Goal: Ask a question: Seek information or help from site administrators or community

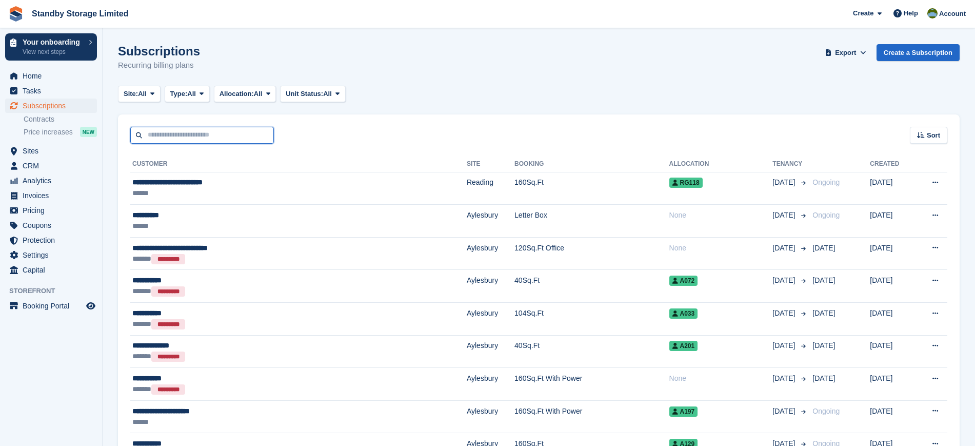
click at [209, 136] on input "text" at bounding box center [202, 135] width 144 height 17
type input "****"
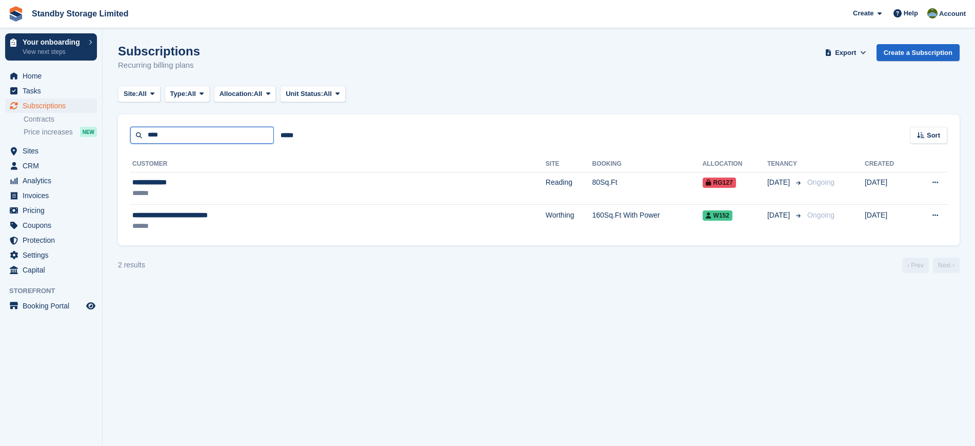
drag, startPoint x: 174, startPoint y: 137, endPoint x: 113, endPoint y: 127, distance: 61.3
click at [113, 127] on section "Subscriptions Recurring billing plans Export Export Subscriptions Export a CSV …" at bounding box center [539, 223] width 872 height 446
type input "*****"
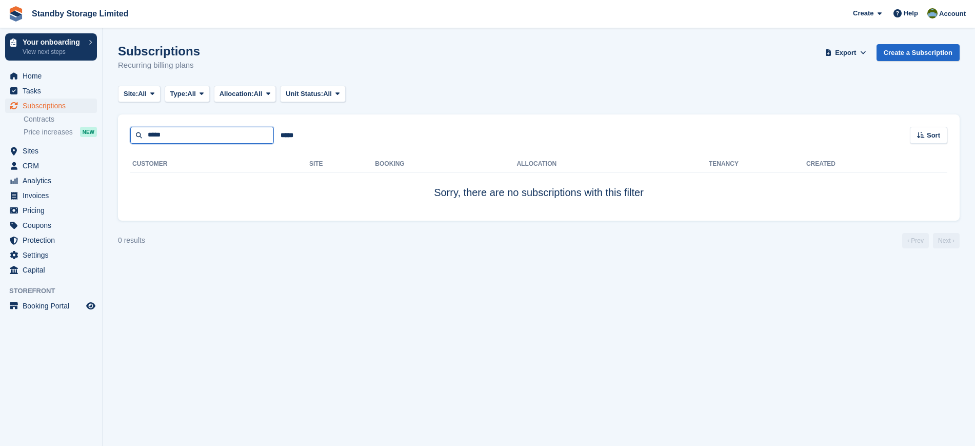
drag, startPoint x: 210, startPoint y: 136, endPoint x: 107, endPoint y: 126, distance: 103.6
click at [107, 126] on section "Subscriptions Recurring billing plans Export Export Subscriptions Export a CSV …" at bounding box center [539, 223] width 872 height 446
type input "*****"
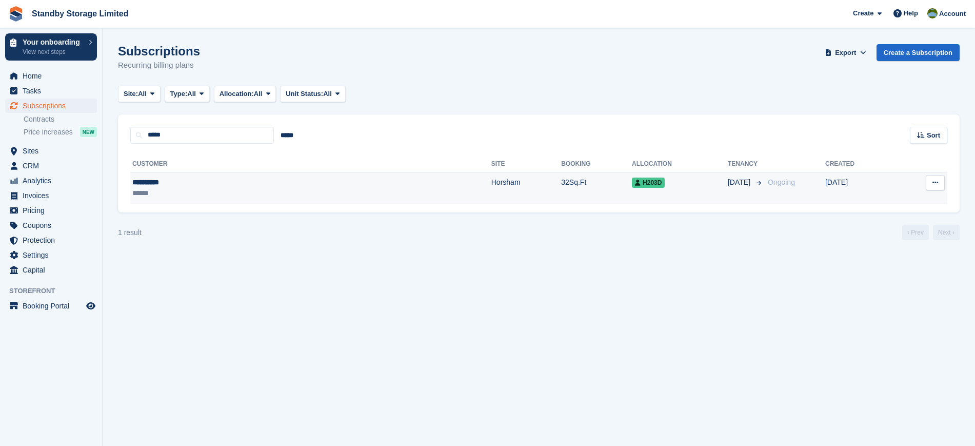
click at [276, 182] on div "**********" at bounding box center [206, 182] width 148 height 11
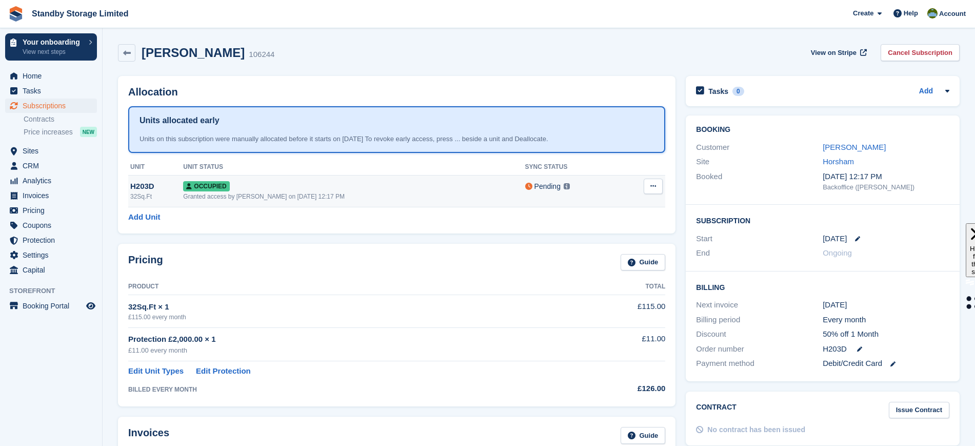
click at [654, 188] on icon at bounding box center [653, 186] width 6 height 7
click at [564, 187] on img at bounding box center [567, 186] width 6 height 6
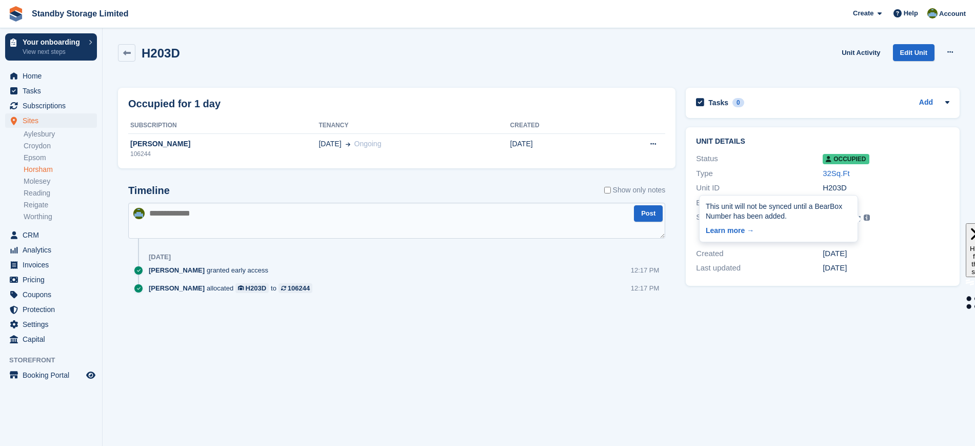
click at [869, 219] on img at bounding box center [866, 217] width 6 height 6
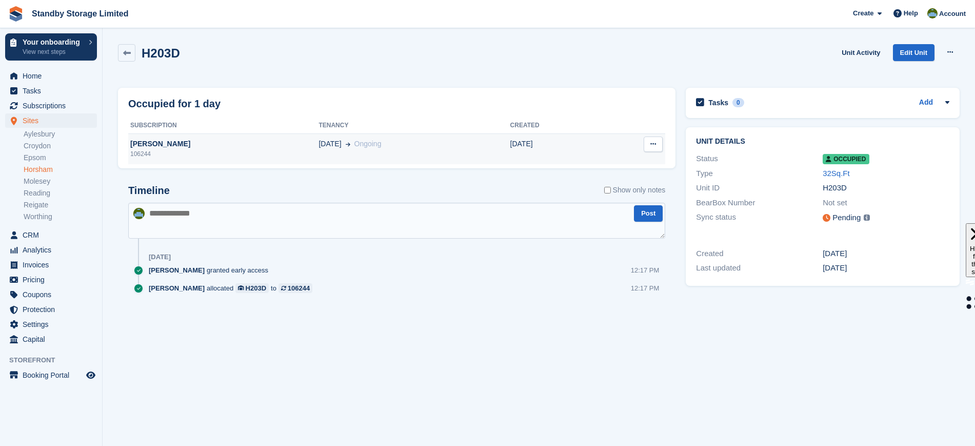
click at [412, 152] on td "[DATE] Ongoing" at bounding box center [413, 148] width 191 height 31
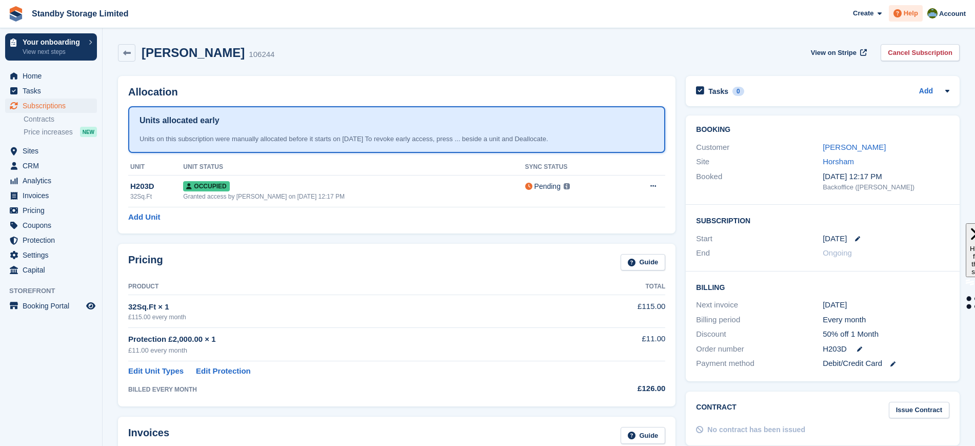
click at [909, 11] on span "Help" at bounding box center [910, 13] width 14 height 10
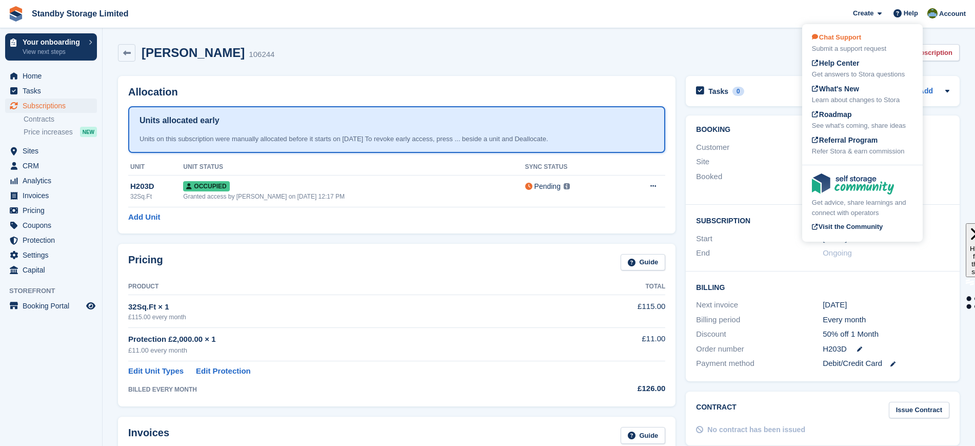
click at [844, 43] on div "Chat Support Submit a support request" at bounding box center [862, 43] width 101 height 22
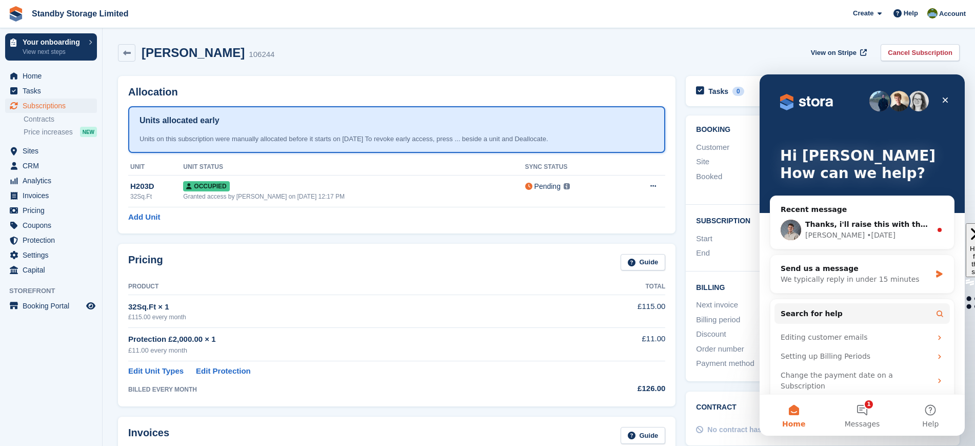
click at [460, 62] on div "Karl Muzio 106244 View on Stripe Cancel Subscription" at bounding box center [539, 55] width 852 height 32
click at [52, 149] on span "Sites" at bounding box center [54, 151] width 62 height 14
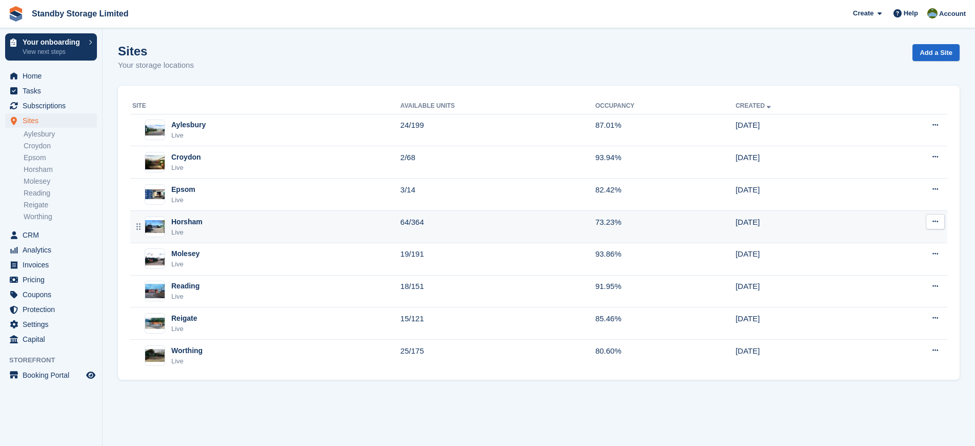
click at [238, 227] on div "Horsham Live" at bounding box center [266, 226] width 268 height 21
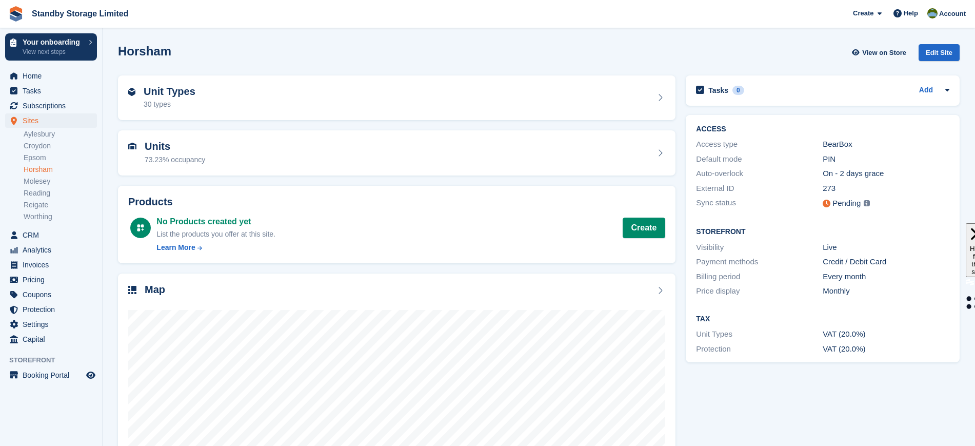
scroll to position [80, 0]
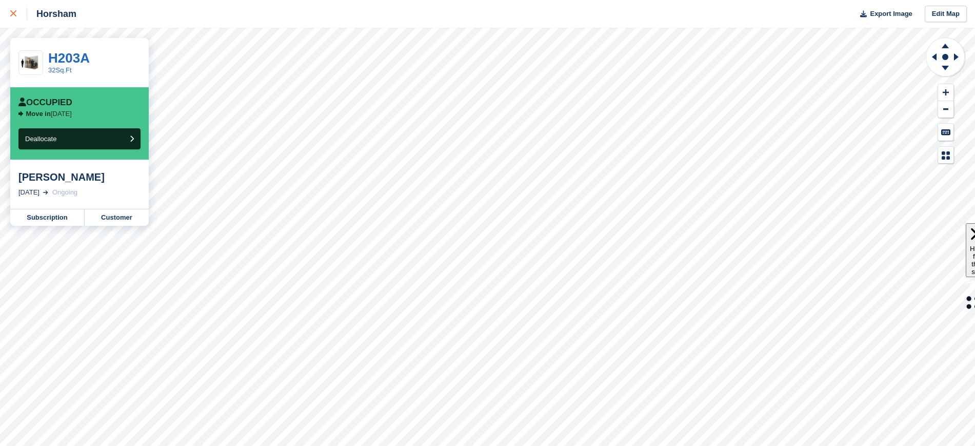
click at [12, 14] on icon at bounding box center [13, 13] width 6 height 6
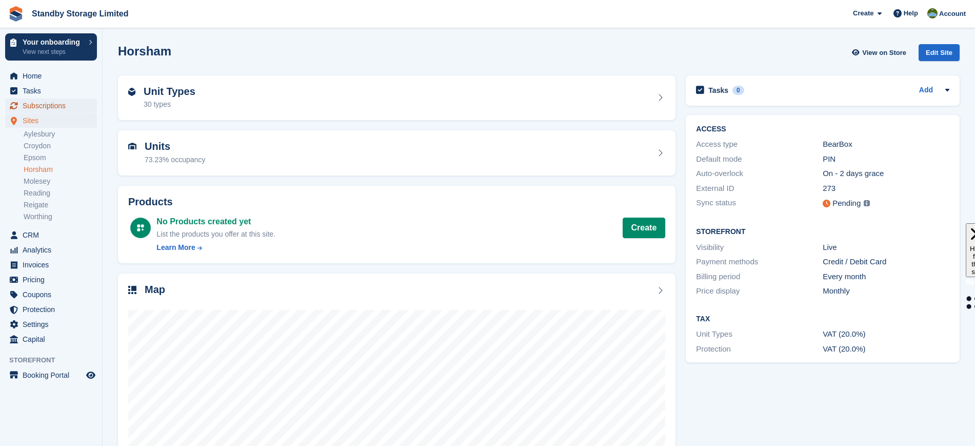
click at [61, 110] on span "Subscriptions" at bounding box center [54, 105] width 62 height 14
click at [59, 107] on span "Subscriptions" at bounding box center [54, 105] width 62 height 14
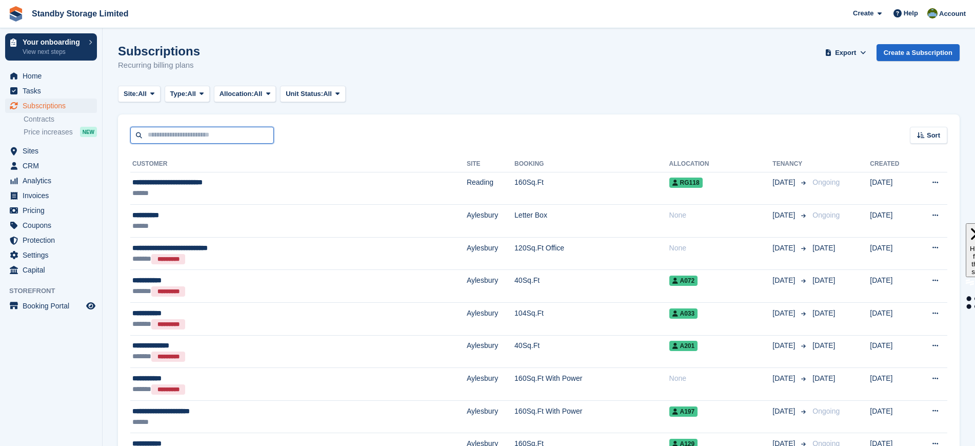
click at [222, 138] on input "text" at bounding box center [202, 135] width 144 height 17
type input "*****"
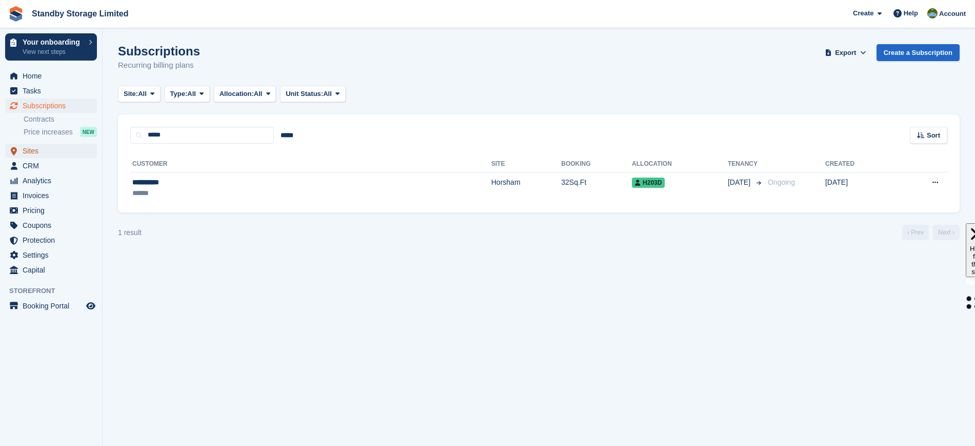
click at [46, 148] on span "Sites" at bounding box center [54, 151] width 62 height 14
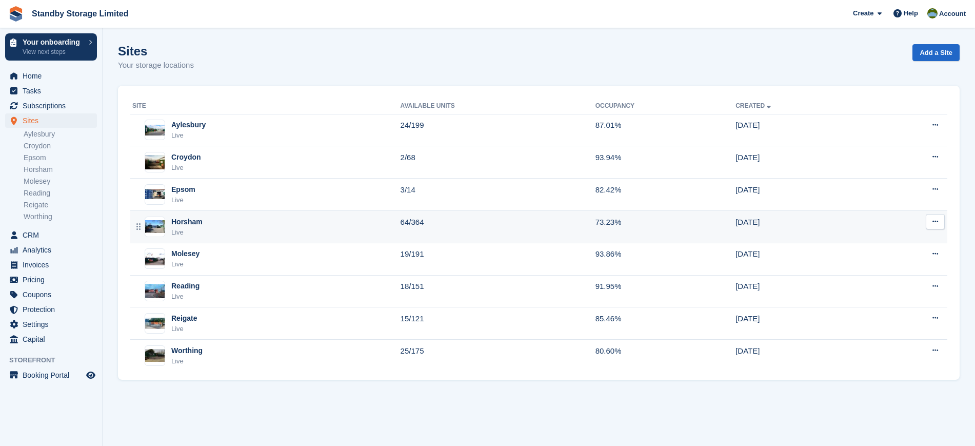
click at [227, 236] on div "Horsham Live" at bounding box center [266, 226] width 268 height 21
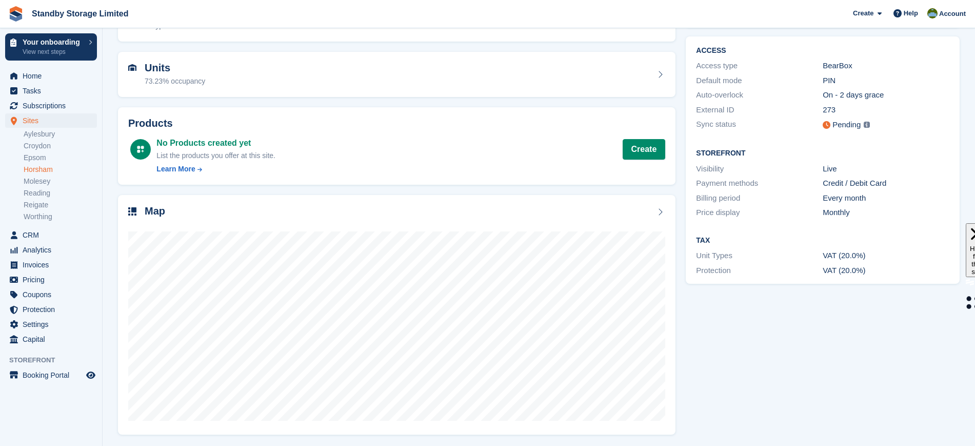
scroll to position [79, 0]
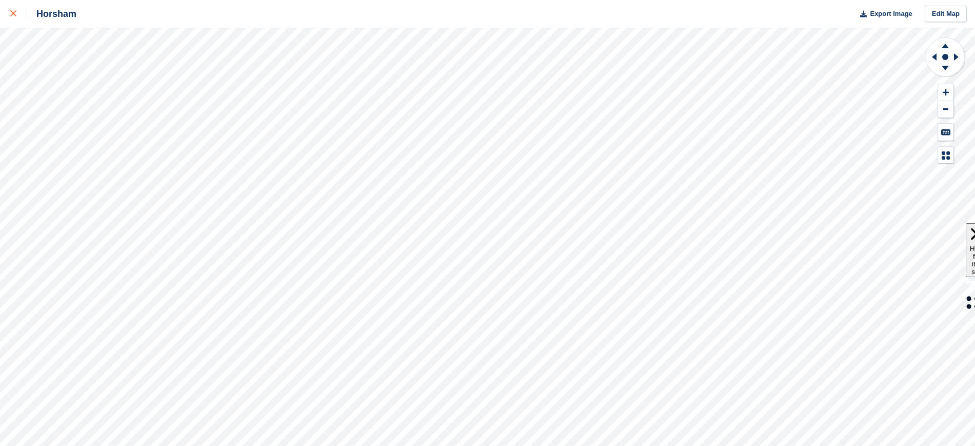
click at [14, 14] on icon at bounding box center [13, 13] width 6 height 6
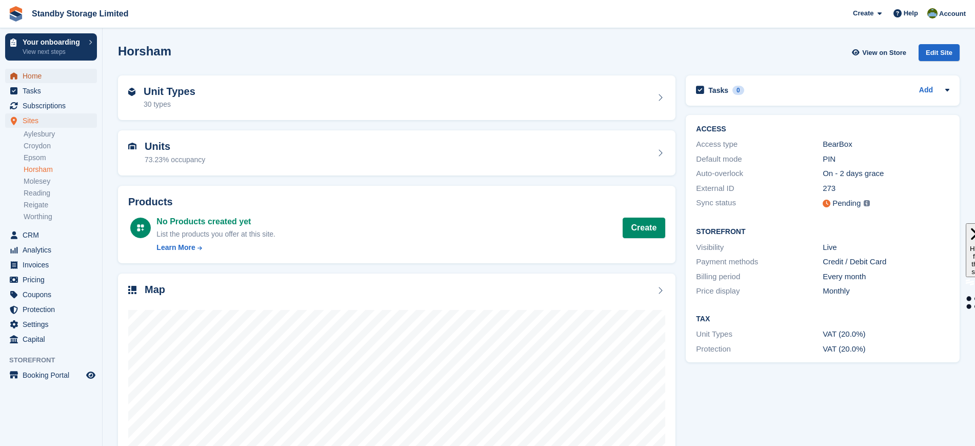
click at [59, 70] on span "Home" at bounding box center [54, 76] width 62 height 14
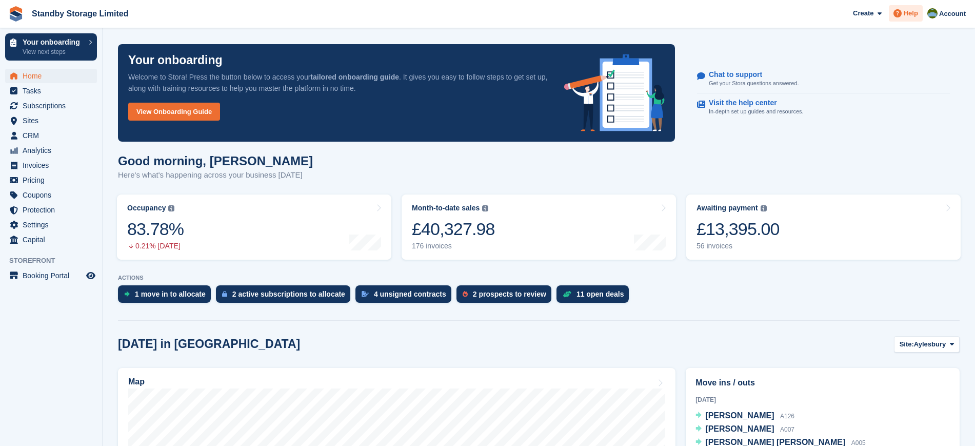
click at [909, 17] on span "Help" at bounding box center [910, 13] width 14 height 10
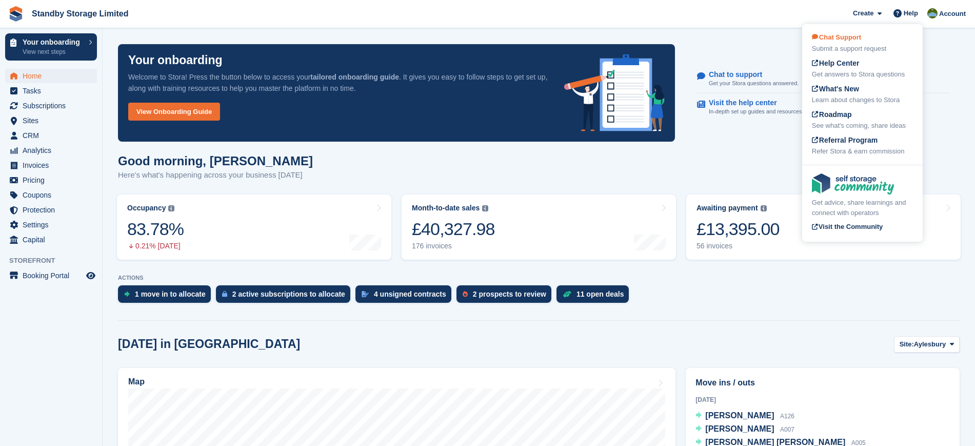
click at [867, 41] on div "Chat Support Submit a support request" at bounding box center [862, 43] width 101 height 22
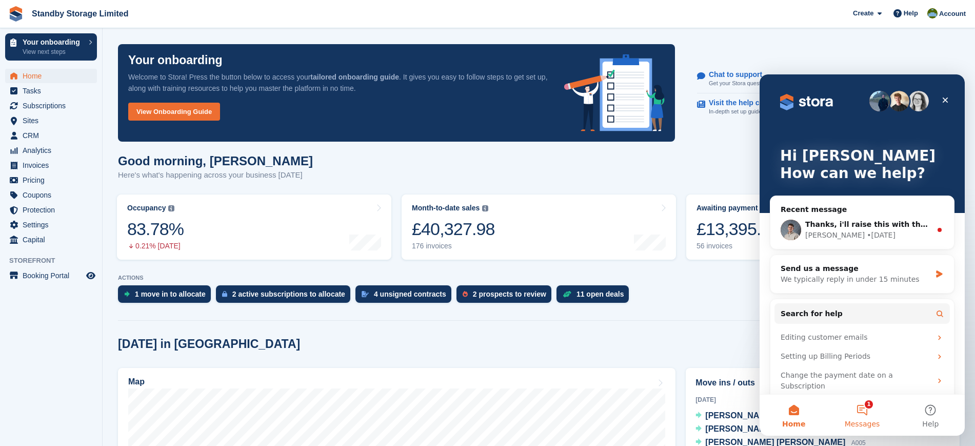
click at [867, 413] on button "1 Messages" at bounding box center [862, 414] width 68 height 41
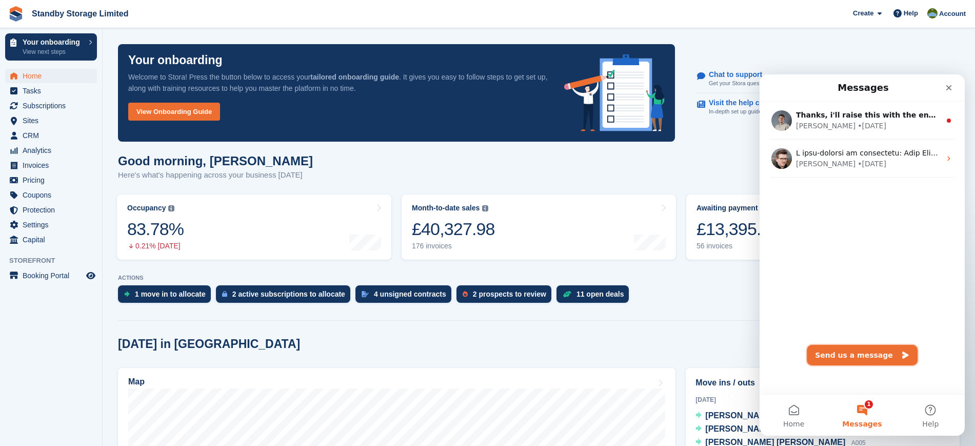
click at [866, 351] on button "Send us a message" at bounding box center [862, 355] width 111 height 21
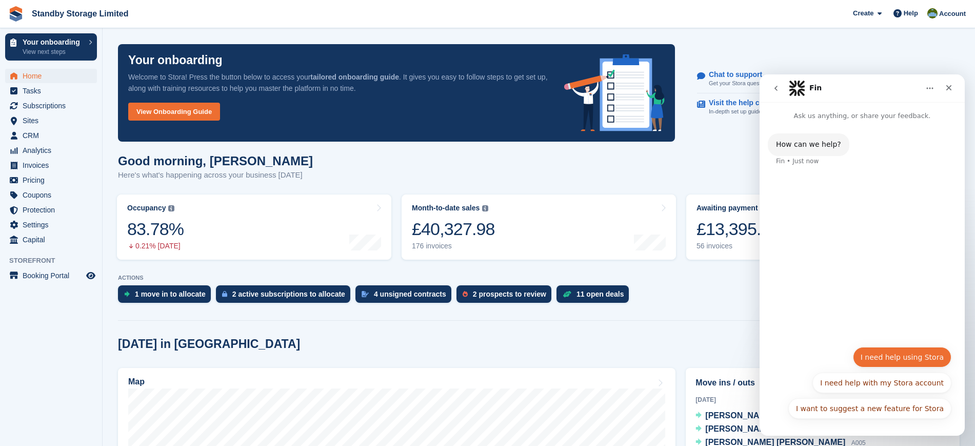
click at [910, 362] on button "I need help using Stora" at bounding box center [902, 357] width 98 height 21
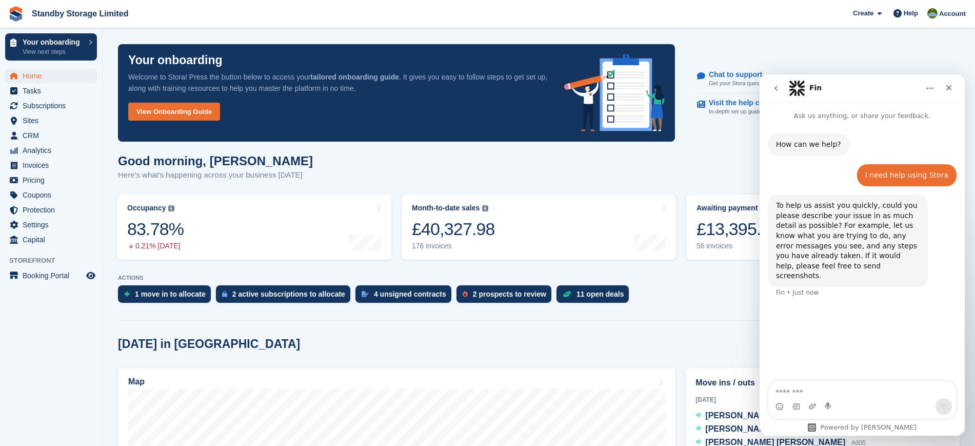
click at [821, 385] on textarea "Message…" at bounding box center [862, 388] width 188 height 17
type textarea "*"
click at [941, 384] on textarea "**********" at bounding box center [862, 374] width 188 height 28
click at [940, 382] on textarea "**********" at bounding box center [862, 374] width 188 height 28
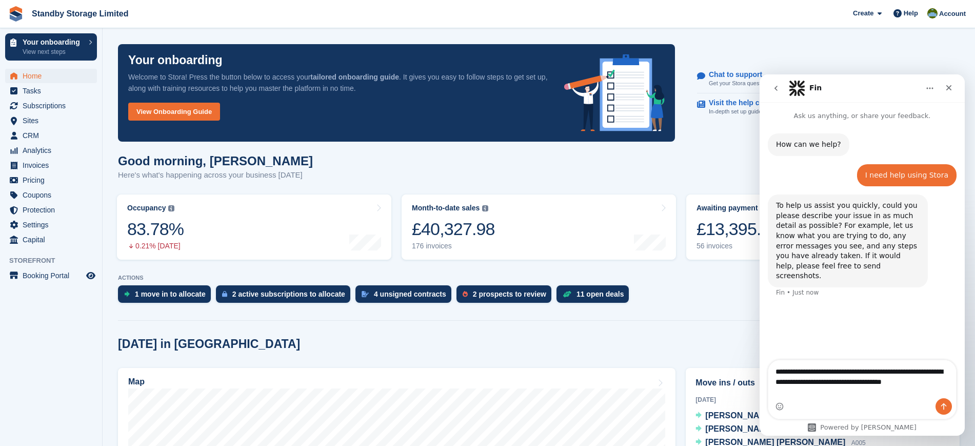
click at [927, 388] on textarea "**********" at bounding box center [862, 374] width 188 height 28
type textarea "**********"
click at [945, 410] on icon "Send a message…" at bounding box center [943, 406] width 8 height 8
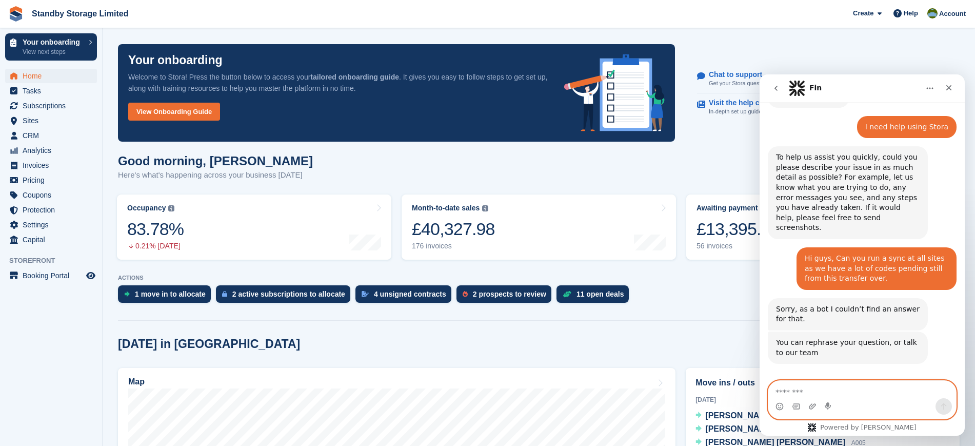
scroll to position [69, 0]
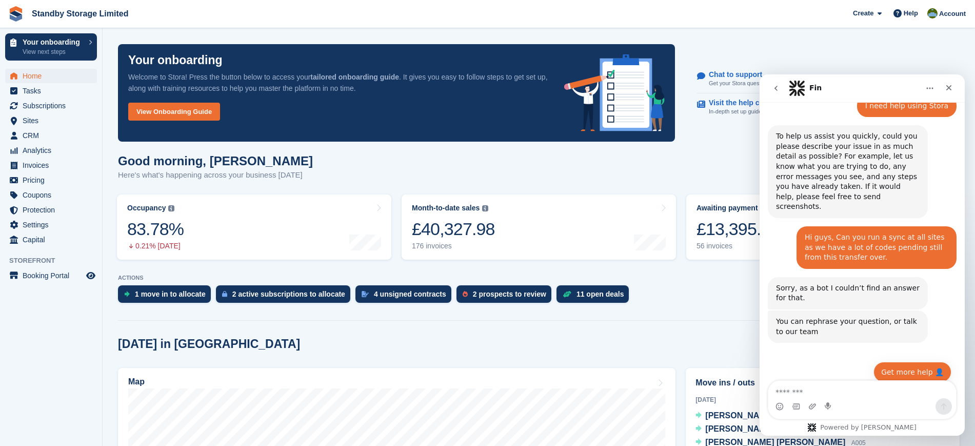
click at [889, 363] on button "Get more help 👤" at bounding box center [912, 371] width 78 height 21
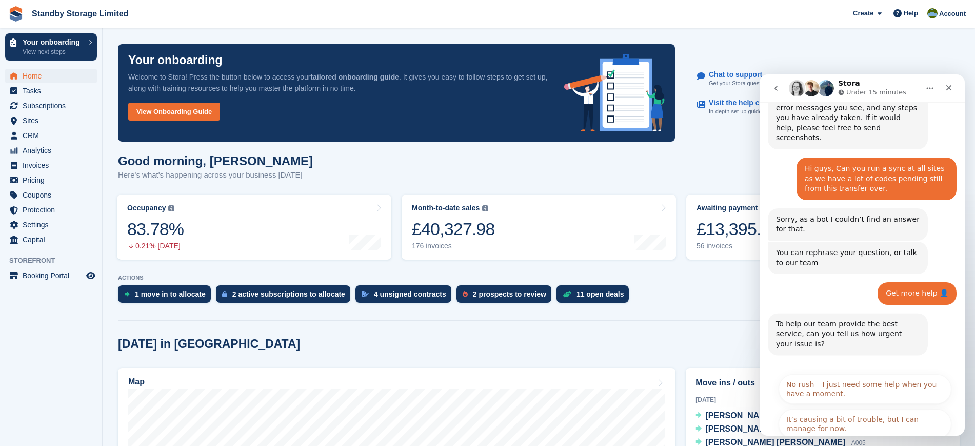
scroll to position [192, 0]
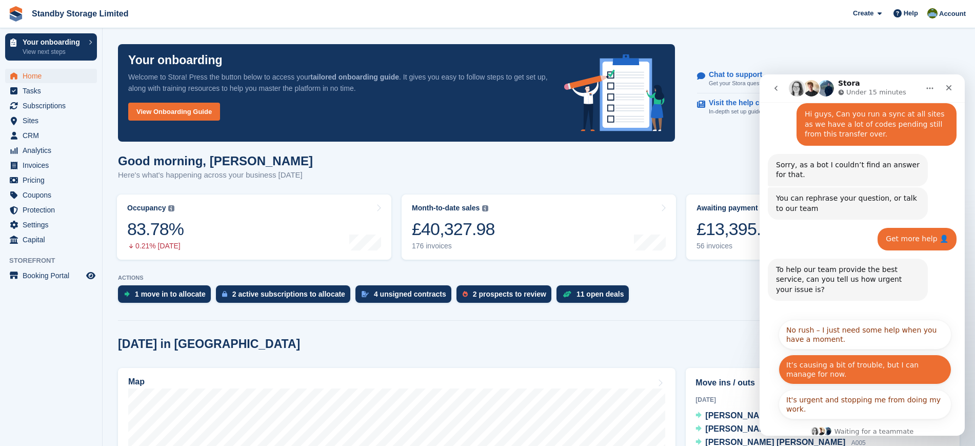
click at [845, 354] on button "It’s causing a bit of trouble, but I can manage for now." at bounding box center [864, 369] width 173 height 30
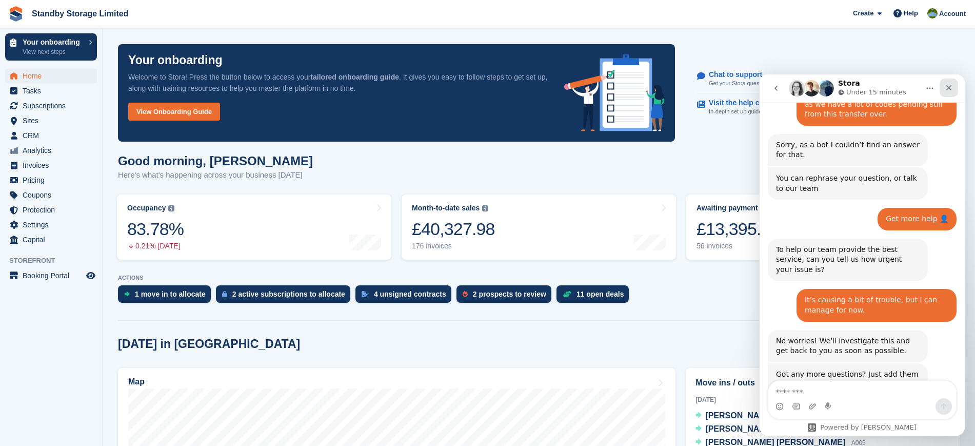
scroll to position [257, 0]
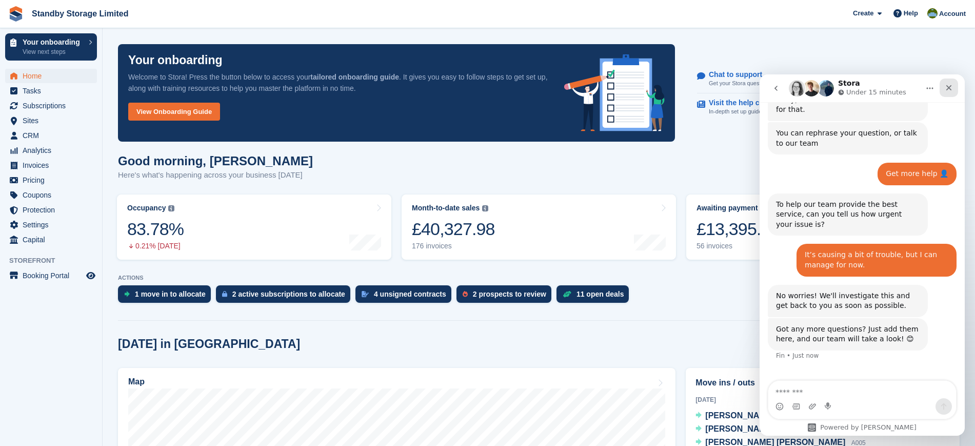
click at [947, 94] on div "Close" at bounding box center [948, 87] width 18 height 18
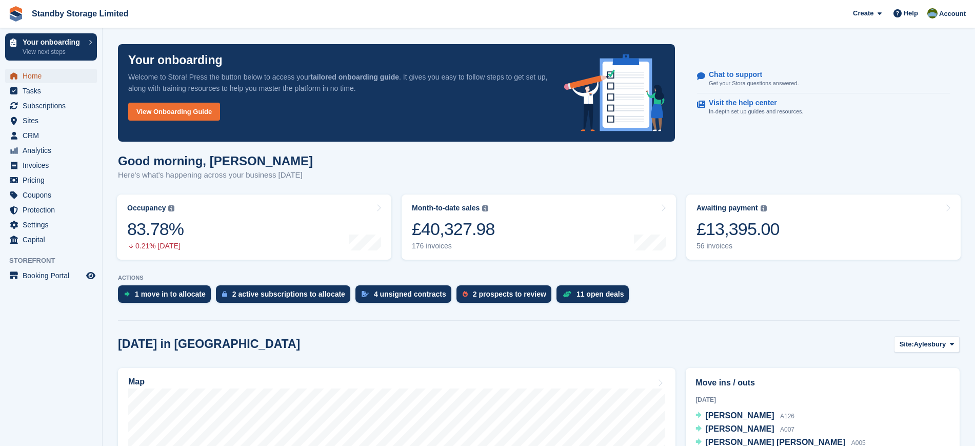
click at [28, 76] on span "Home" at bounding box center [54, 76] width 62 height 14
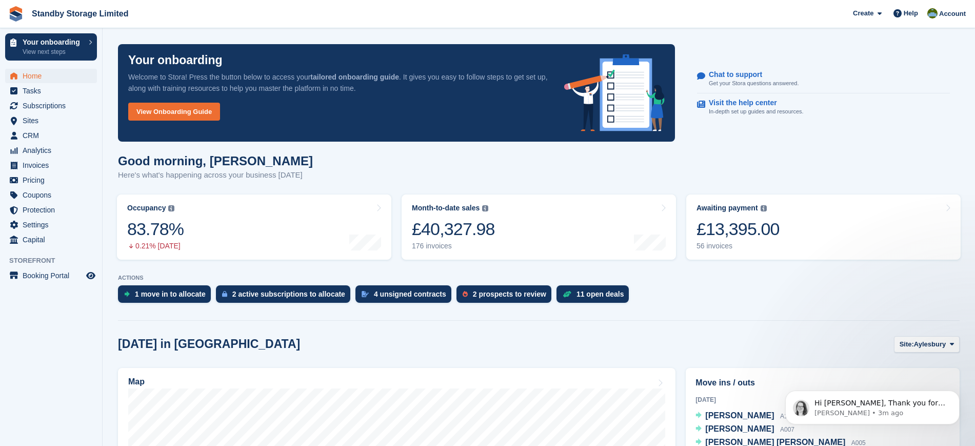
scroll to position [0, 0]
click at [879, 408] on p "Catherine • 3m ago" at bounding box center [880, 412] width 132 height 9
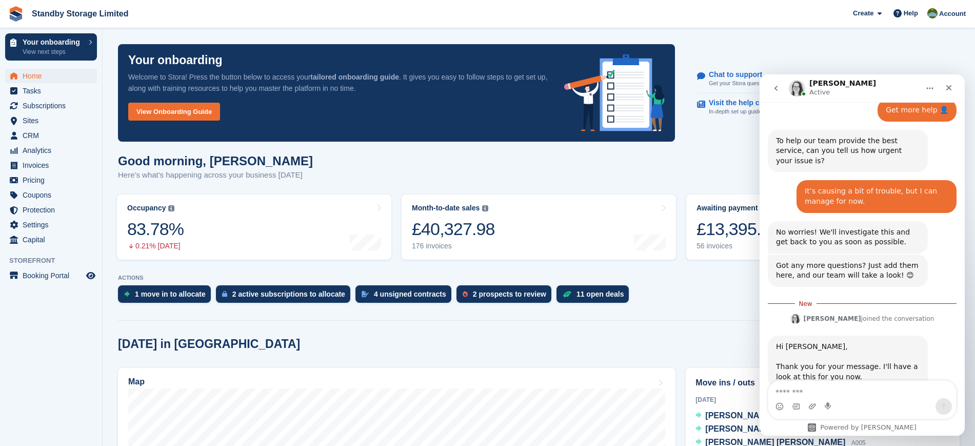
scroll to position [330, 0]
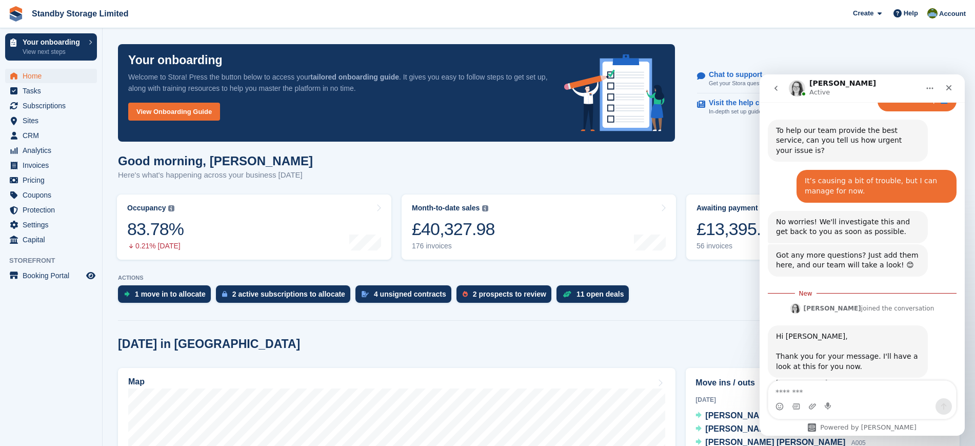
click at [954, 84] on div "Close" at bounding box center [948, 87] width 18 height 18
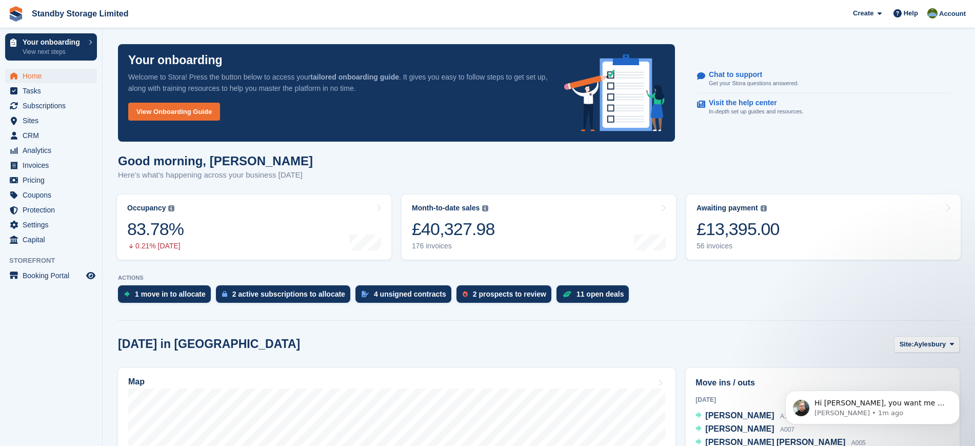
scroll to position [446, 0]
click at [40, 73] on span "Home" at bounding box center [54, 76] width 62 height 14
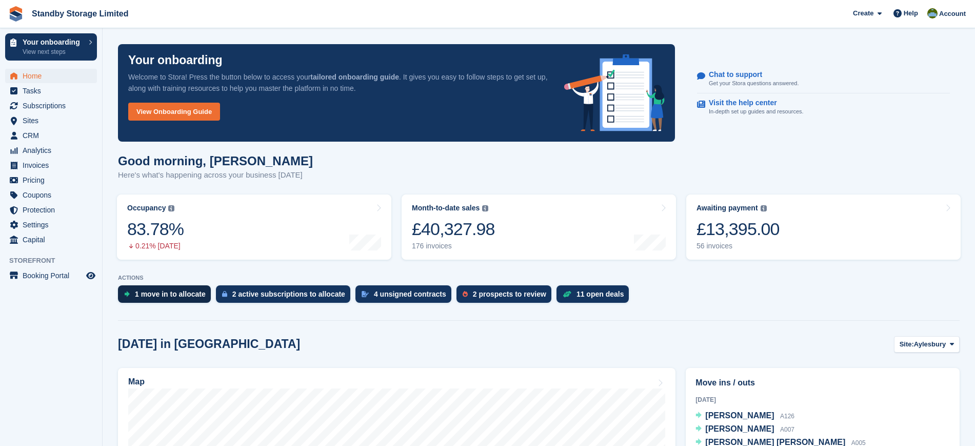
click at [157, 288] on div "1 move in to allocate" at bounding box center [164, 293] width 93 height 17
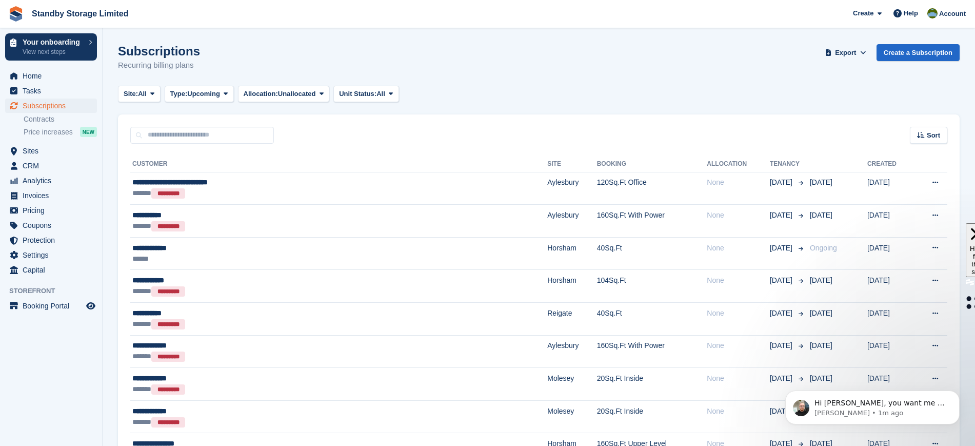
click at [465, 94] on div "Site: All All Aylesbury Croydon Epsom Horsham Molesey Reading Reigate Worthing …" at bounding box center [538, 94] width 841 height 17
click at [843, 397] on div "Hi Aaron, you want me to issue syncs for all the sites then?" at bounding box center [880, 402] width 135 height 13
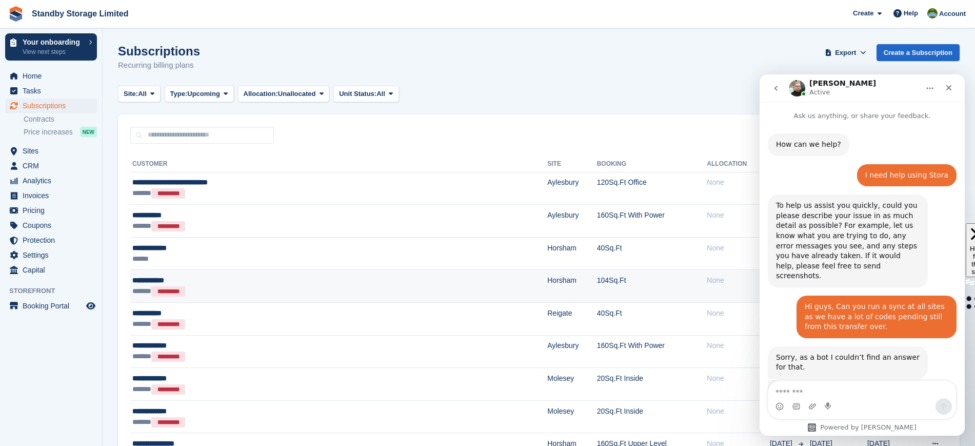
scroll to position [31, 0]
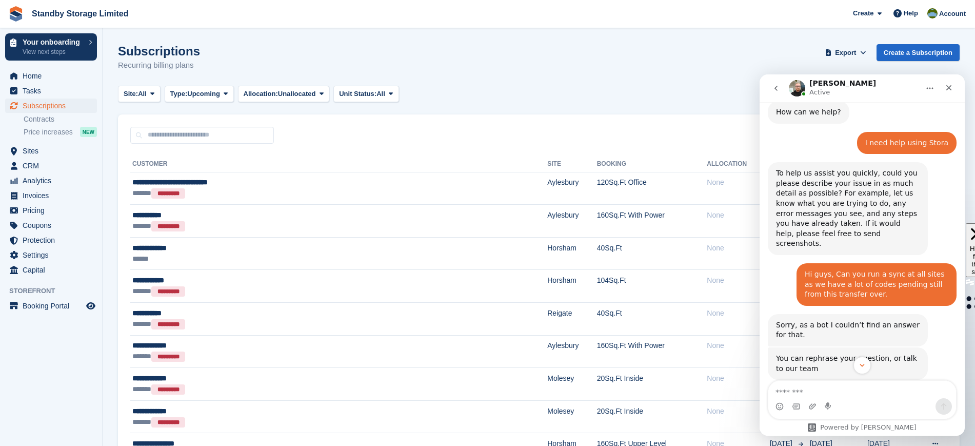
click at [819, 389] on textarea "Message…" at bounding box center [862, 388] width 188 height 17
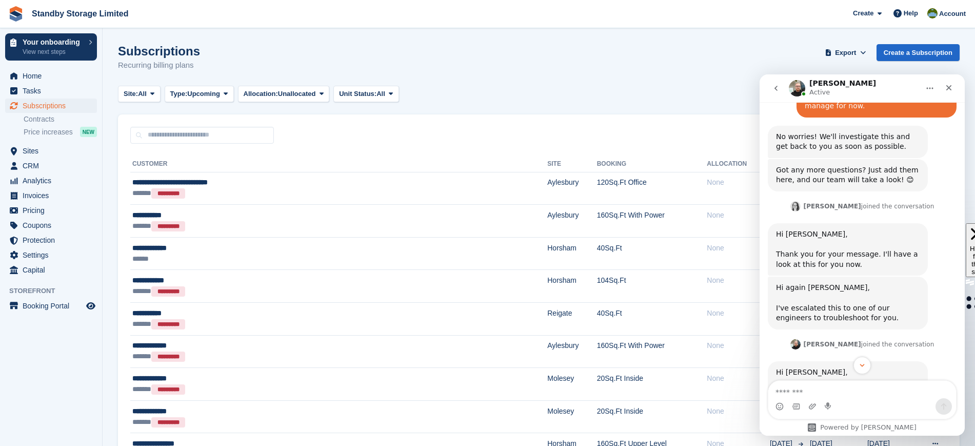
scroll to position [446, 0]
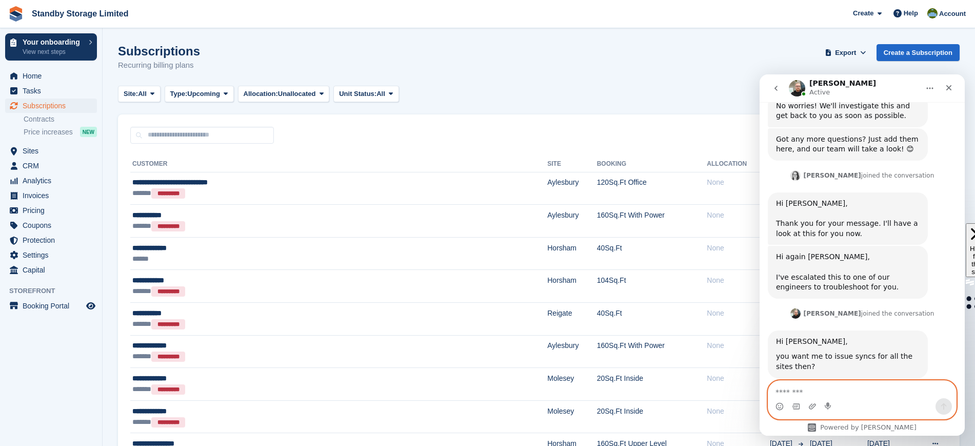
click at [813, 392] on textarea "Message…" at bounding box center [862, 388] width 188 height 17
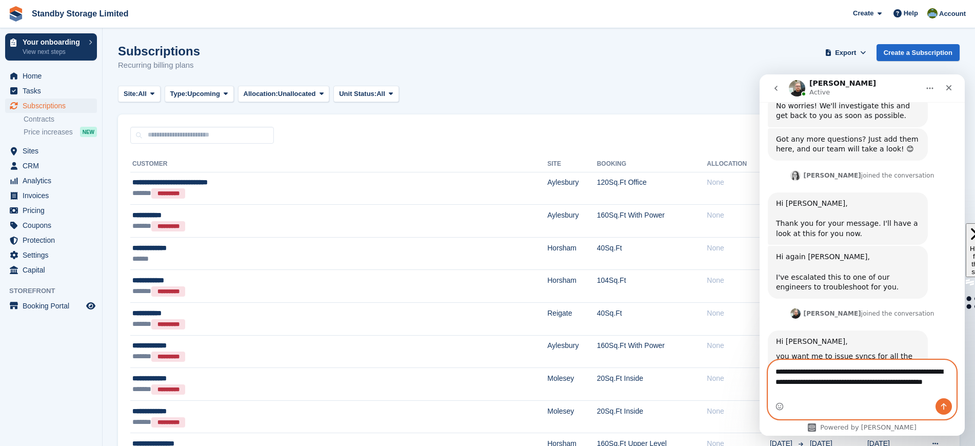
type textarea "**********"
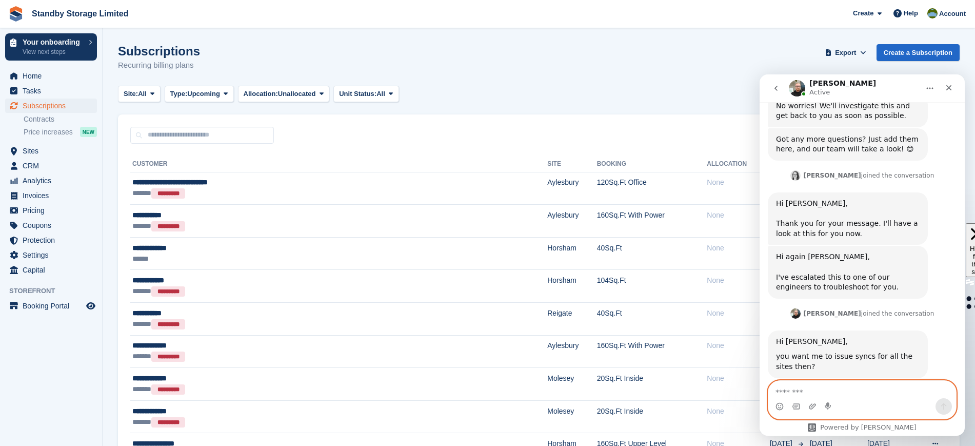
scroll to position [496, 0]
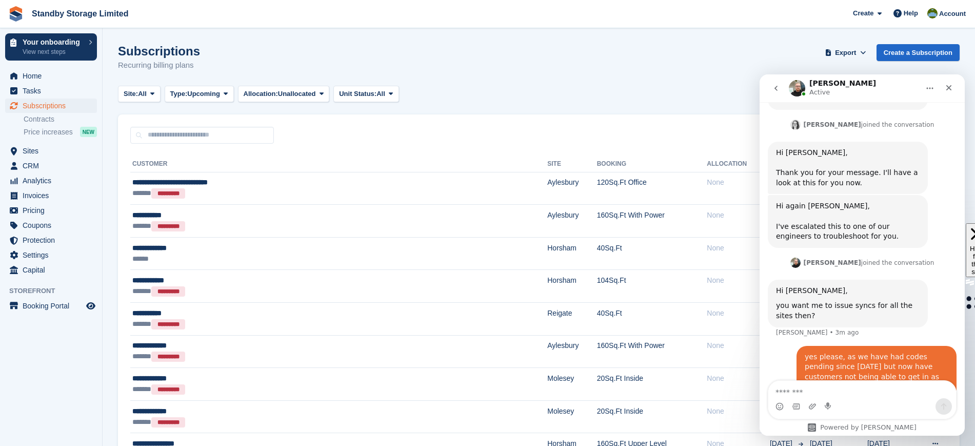
click at [658, 69] on div "Subscriptions Recurring billing plans Export Export Subscriptions Export a CSV …" at bounding box center [538, 63] width 841 height 39
click at [943, 86] on div "Close" at bounding box center [948, 87] width 18 height 18
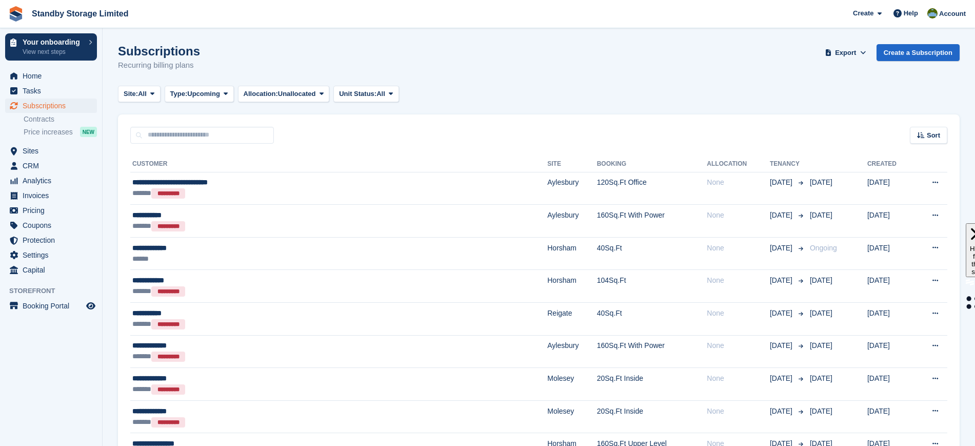
click at [604, 74] on div "Subscriptions Recurring billing plans Export Export Subscriptions Export a CSV …" at bounding box center [538, 63] width 841 height 39
click at [51, 69] on span "Home" at bounding box center [54, 76] width 62 height 14
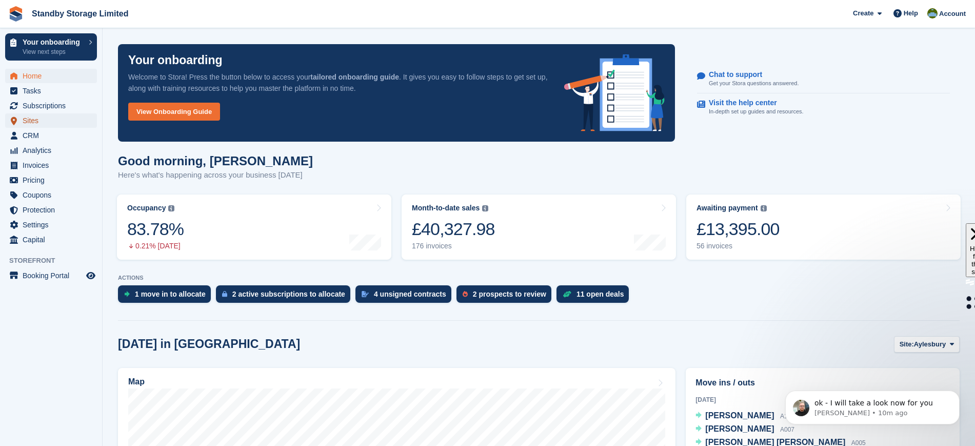
click at [46, 119] on span "Sites" at bounding box center [54, 120] width 62 height 14
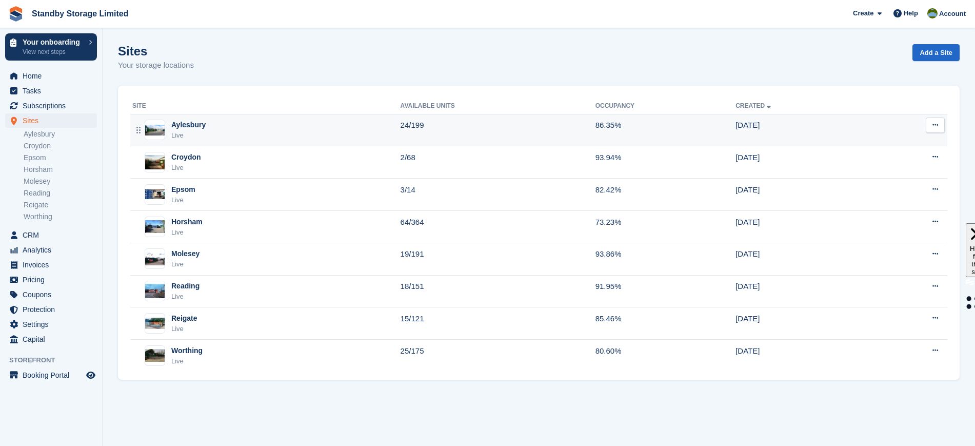
click at [272, 145] on td "Aylesbury Live" at bounding box center [265, 130] width 270 height 32
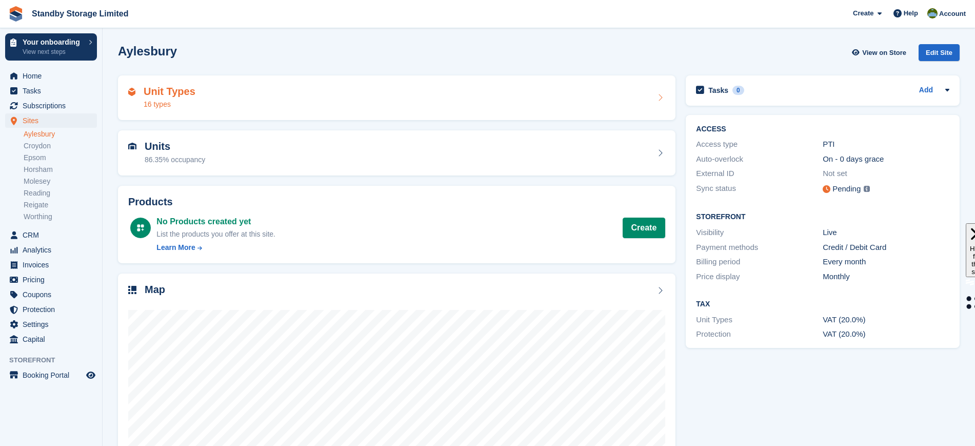
click at [332, 112] on div "Unit Types 16 types" at bounding box center [396, 97] width 557 height 45
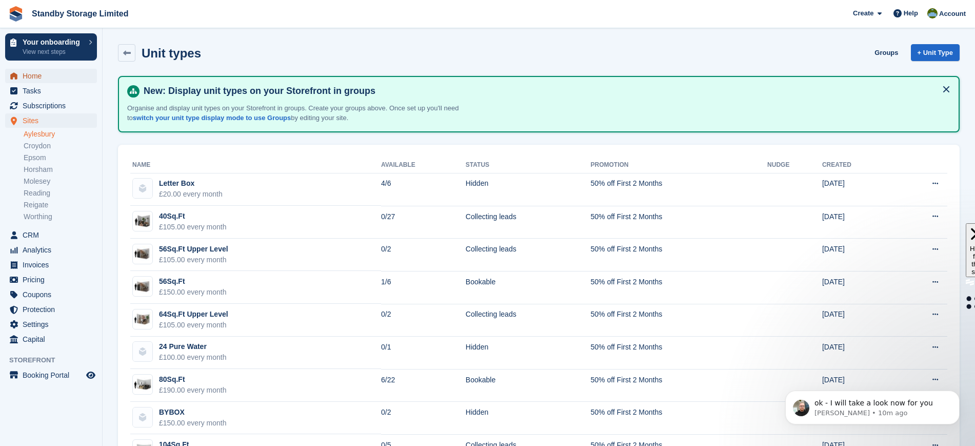
click at [62, 74] on span "Home" at bounding box center [54, 76] width 62 height 14
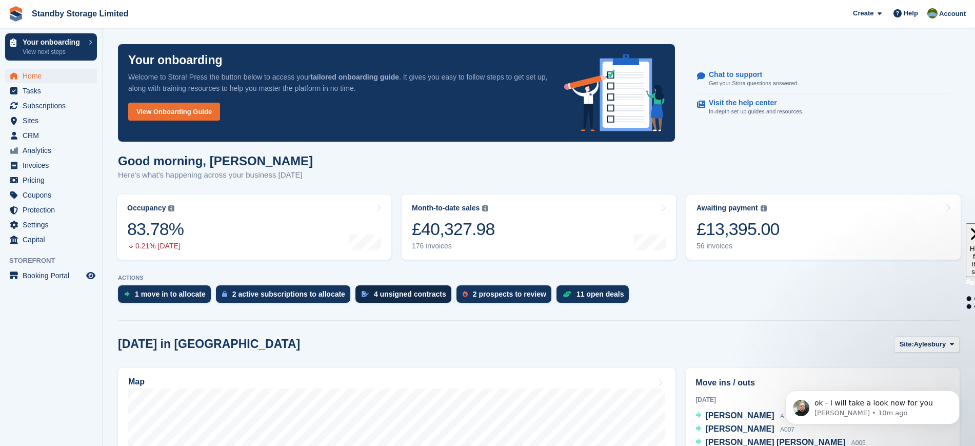
click at [377, 290] on div "4 unsigned contracts" at bounding box center [410, 294] width 72 height 8
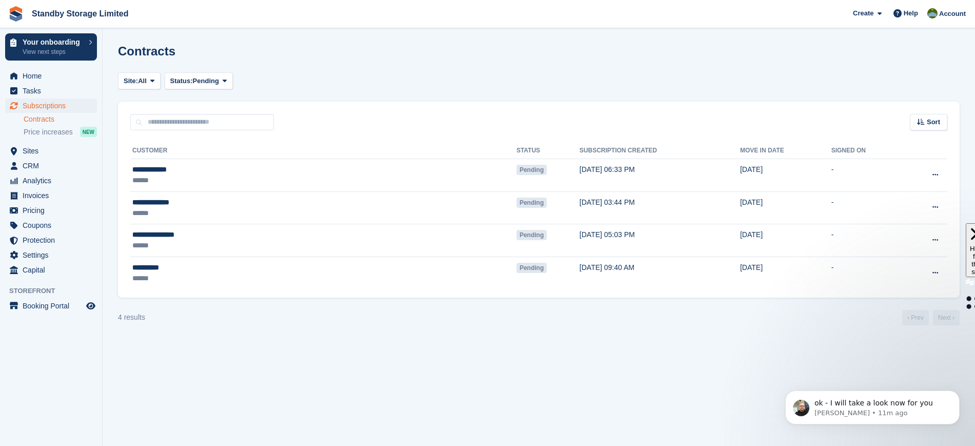
click at [291, 64] on div "Contracts" at bounding box center [538, 57] width 841 height 26
click at [64, 71] on span "Home" at bounding box center [54, 76] width 62 height 14
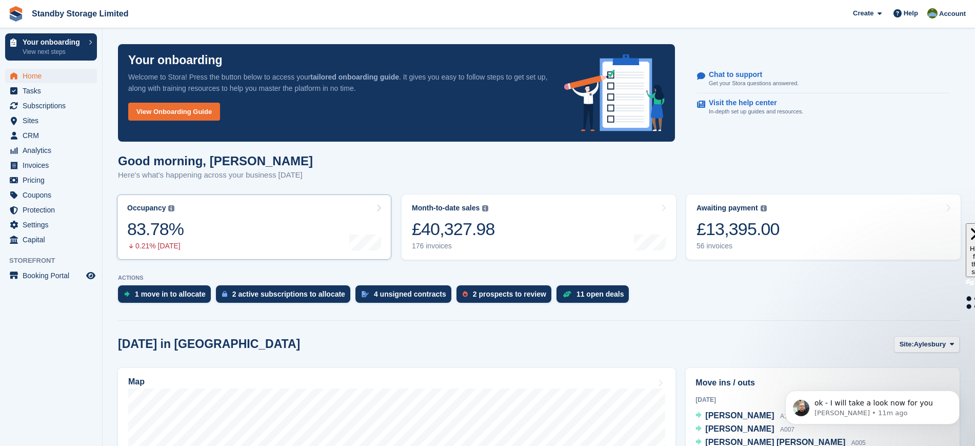
click at [337, 228] on link "Occupancy The percentage of all currently allocated units in terms of area. Inc…" at bounding box center [254, 226] width 274 height 65
